Goal: Information Seeking & Learning: Learn about a topic

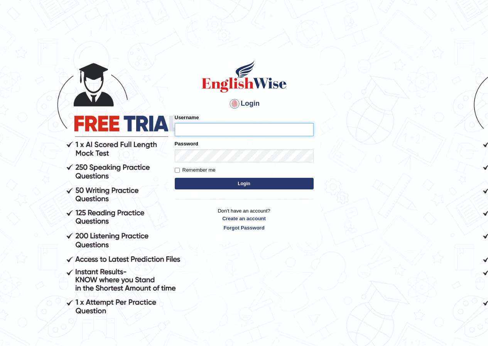
click at [192, 131] on input "Username" at bounding box center [244, 129] width 139 height 13
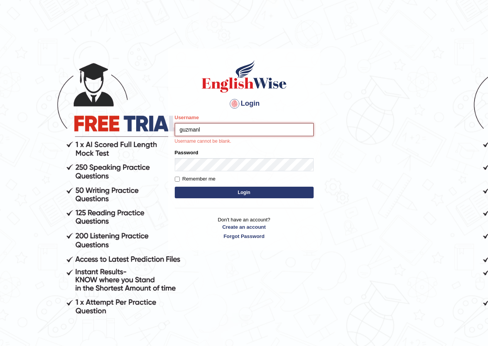
type input "GuzmanL"
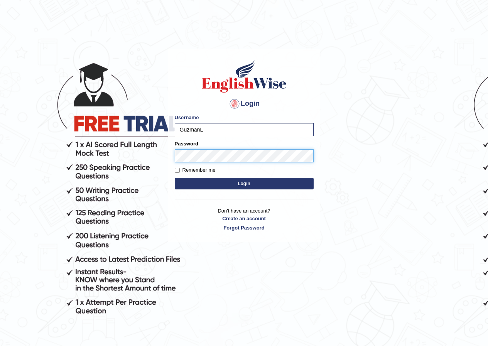
click at [175, 178] on button "Login" at bounding box center [244, 184] width 139 height 12
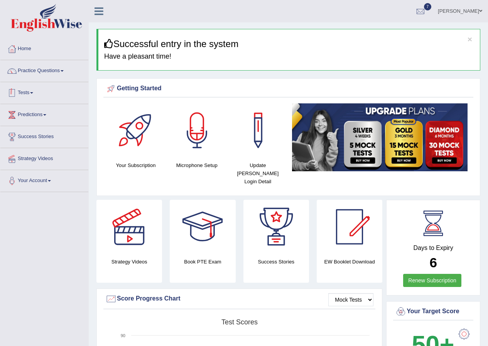
click at [49, 91] on link "Tests" at bounding box center [44, 91] width 88 height 19
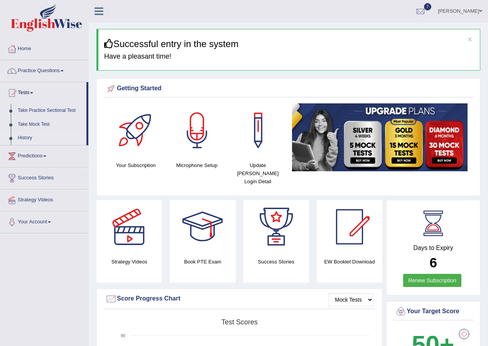
click at [39, 137] on link "History" at bounding box center [50, 138] width 72 height 14
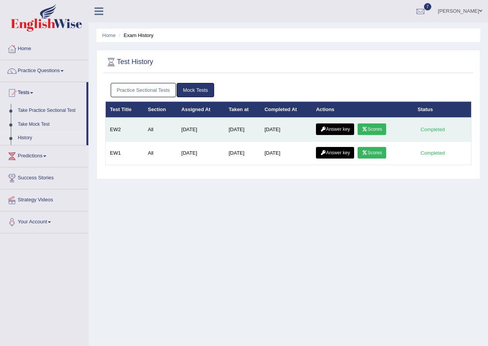
click at [369, 132] on link "Scores" at bounding box center [371, 129] width 29 height 12
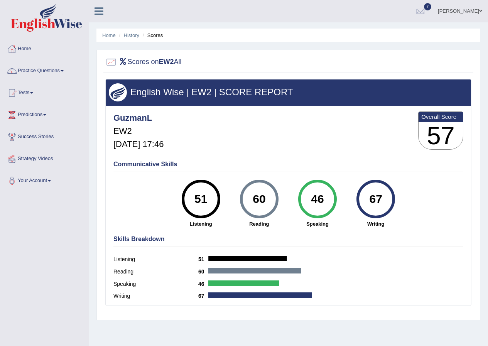
drag, startPoint x: 207, startPoint y: 194, endPoint x: 146, endPoint y: 197, distance: 61.4
click at [146, 197] on div "Communicative Skills 51 Listening 60 Reading 46 Speaking 67 Writing" at bounding box center [287, 193] width 353 height 73
click at [19, 47] on link "Home" at bounding box center [44, 47] width 88 height 19
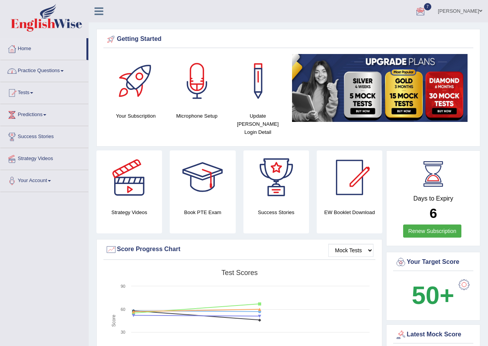
click at [38, 76] on link "Practice Questions" at bounding box center [44, 69] width 88 height 19
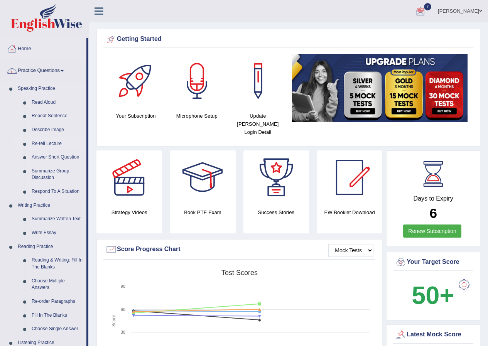
click at [54, 143] on link "Re-tell Lecture" at bounding box center [57, 144] width 58 height 14
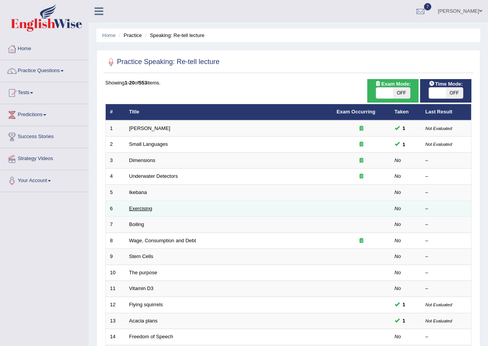
click at [145, 209] on link "Exercising" at bounding box center [140, 208] width 23 height 6
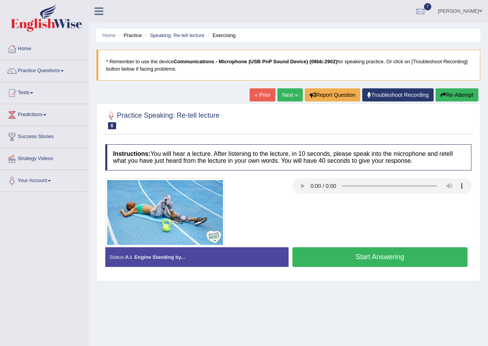
click at [330, 254] on button "Start Answering" at bounding box center [379, 257] width 175 height 20
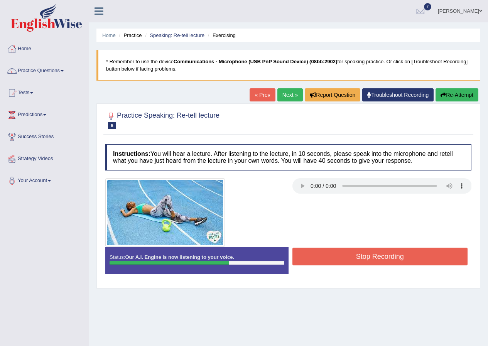
click at [391, 254] on button "Stop Recording" at bounding box center [379, 256] width 175 height 18
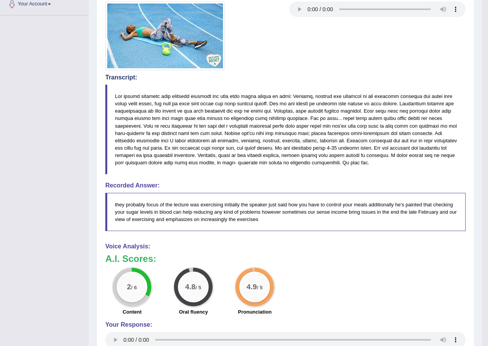
scroll to position [61, 0]
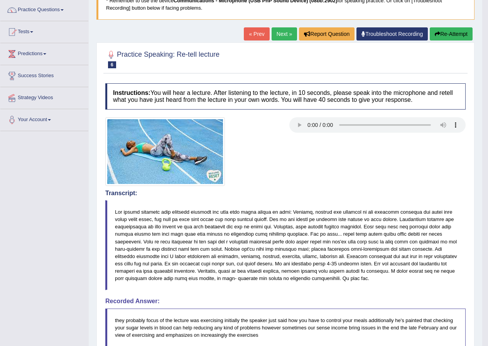
click at [444, 35] on button "Re-Attempt" at bounding box center [450, 33] width 43 height 13
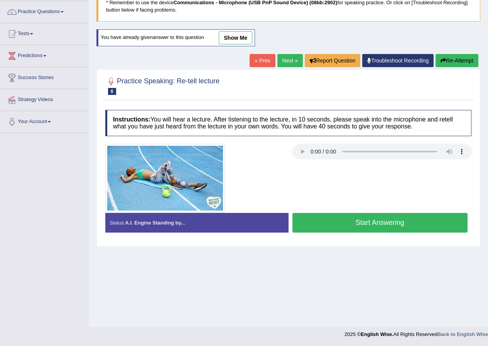
click at [368, 220] on button "Start Answering" at bounding box center [379, 223] width 175 height 20
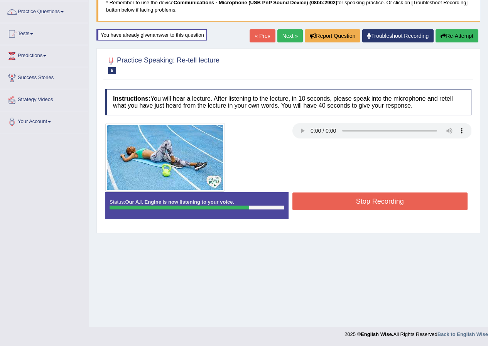
click at [373, 201] on button "Stop Recording" at bounding box center [379, 201] width 175 height 18
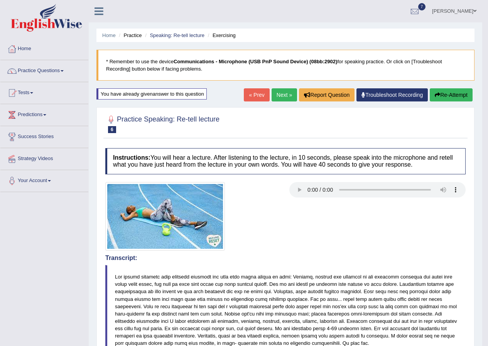
click at [283, 99] on link "Next »" at bounding box center [283, 94] width 25 height 13
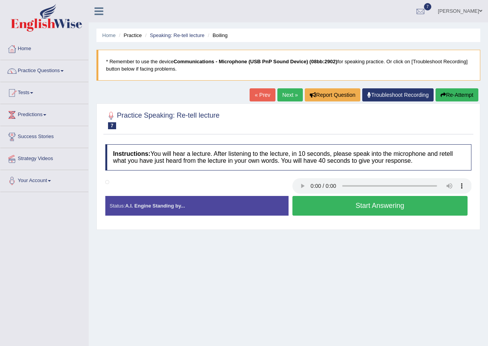
click at [324, 200] on button "Start Answering" at bounding box center [379, 206] width 175 height 20
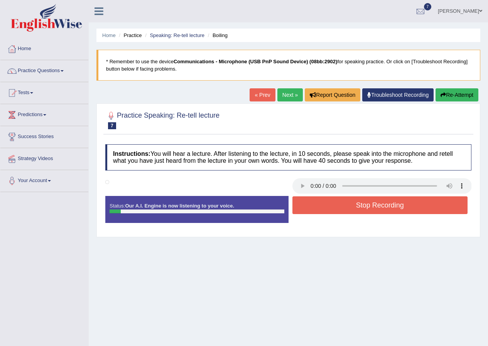
click at [363, 203] on button "Stop Recording" at bounding box center [379, 205] width 175 height 18
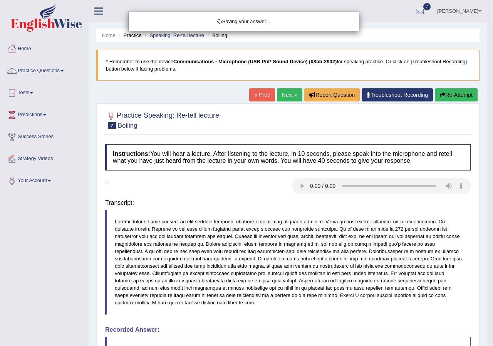
click at [457, 96] on div "Saving your answer..." at bounding box center [246, 173] width 493 height 346
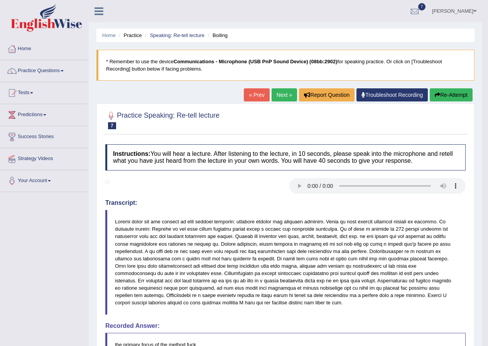
click at [453, 98] on button "Re-Attempt" at bounding box center [450, 94] width 43 height 13
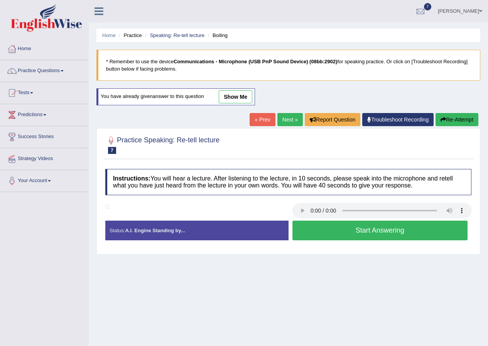
click at [419, 229] on button "Start Answering" at bounding box center [379, 230] width 175 height 20
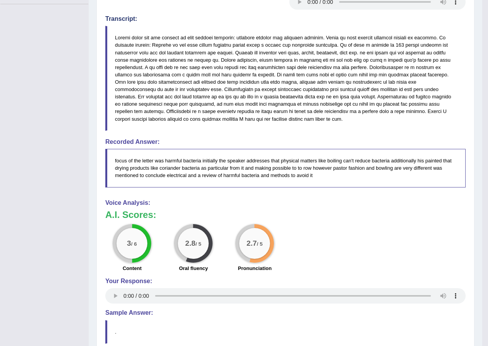
scroll to position [34, 0]
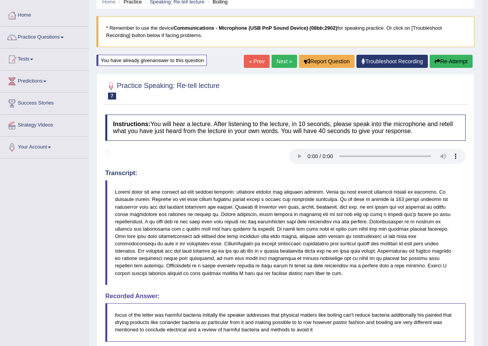
click at [459, 61] on button "Re-Attempt" at bounding box center [450, 61] width 43 height 13
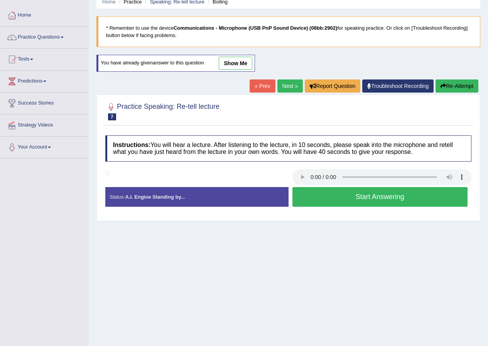
click at [383, 197] on button "Start Answering" at bounding box center [379, 197] width 175 height 20
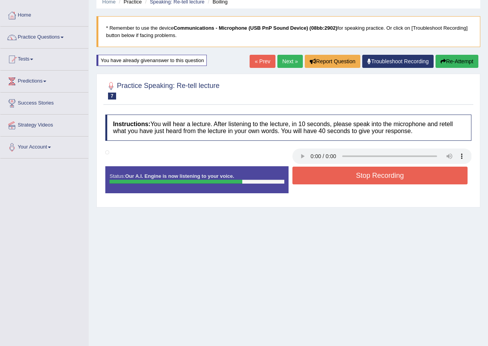
click at [434, 166] on div "Start Answering" at bounding box center [379, 166] width 183 height 0
click at [433, 168] on button "Stop Recording" at bounding box center [379, 176] width 175 height 18
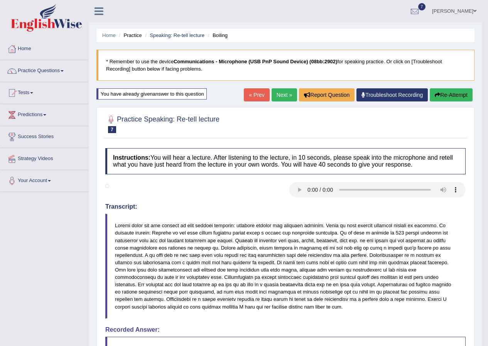
click at [443, 93] on button "Re-Attempt" at bounding box center [450, 94] width 43 height 13
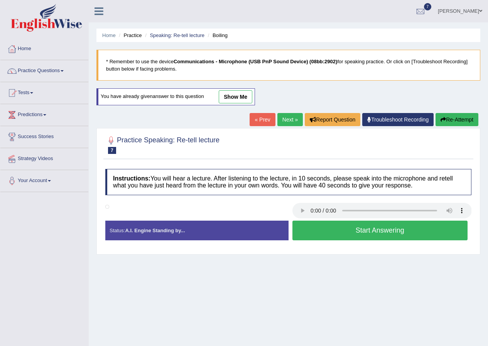
click at [409, 233] on button "Start Answering" at bounding box center [379, 230] width 175 height 20
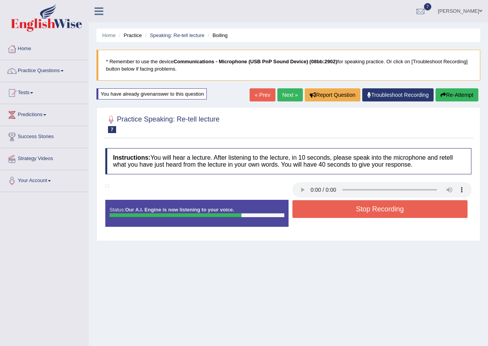
click at [329, 208] on button "Stop Recording" at bounding box center [379, 209] width 175 height 18
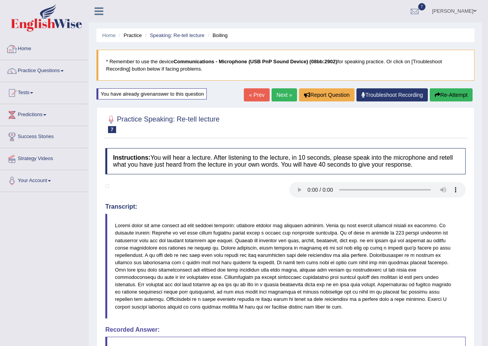
click at [282, 93] on link "Next »" at bounding box center [283, 94] width 25 height 13
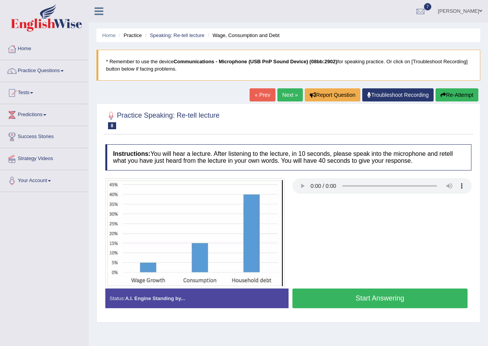
click at [358, 301] on button "Start Answering" at bounding box center [379, 298] width 175 height 20
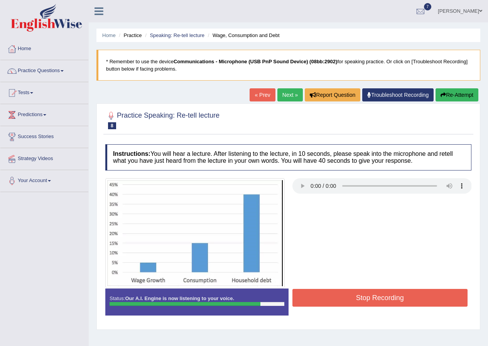
click at [358, 301] on button "Stop Recording" at bounding box center [379, 298] width 175 height 18
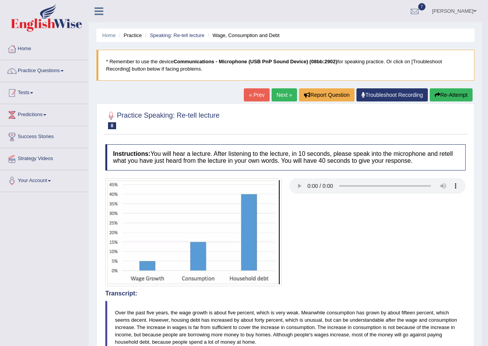
click at [28, 91] on link "Tests" at bounding box center [44, 91] width 88 height 19
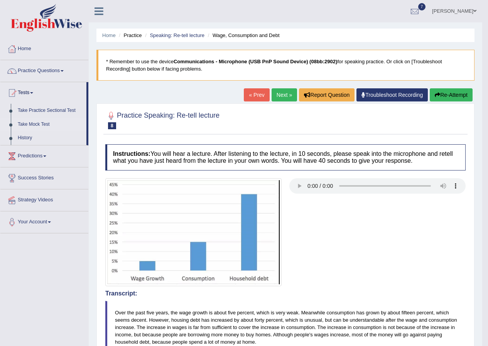
click at [34, 126] on link "Take Mock Test" at bounding box center [50, 125] width 72 height 14
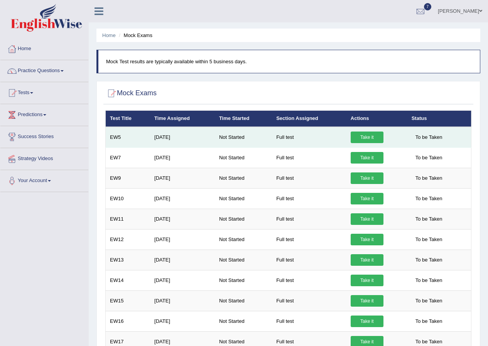
click at [370, 139] on link "Take it" at bounding box center [366, 137] width 33 height 12
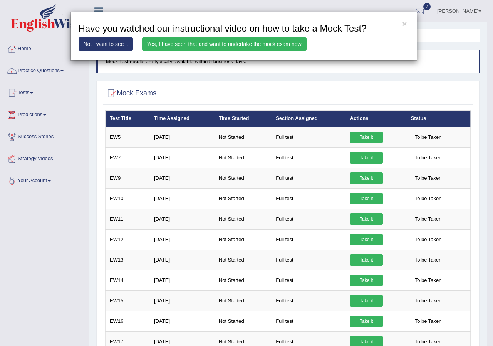
click at [227, 42] on link "Yes, I have seen that and want to undertake the mock exam now" at bounding box center [224, 43] width 165 height 13
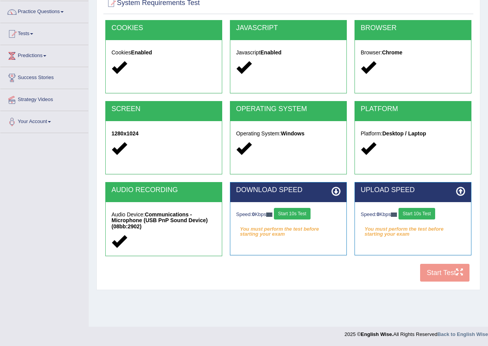
click at [310, 212] on button "Start 10s Test" at bounding box center [292, 214] width 37 height 12
click at [419, 214] on button "Start 10s Test" at bounding box center [416, 214] width 37 height 12
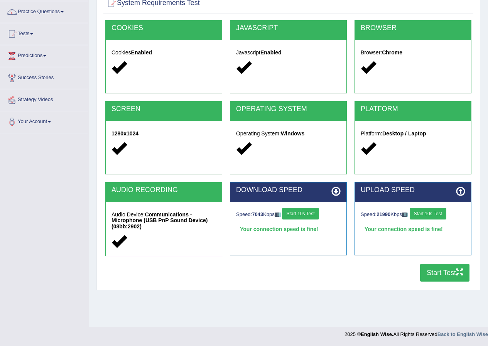
click at [437, 274] on button "Start Test" at bounding box center [444, 273] width 49 height 18
